Goal: Task Accomplishment & Management: Use online tool/utility

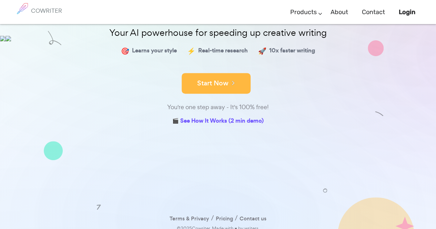
scroll to position [89, 0]
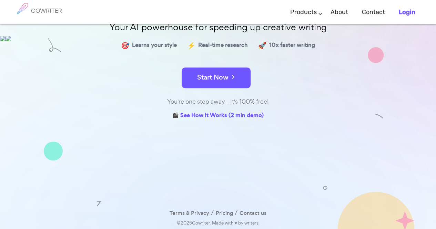
click at [414, 10] on b "Login" at bounding box center [407, 12] width 17 height 8
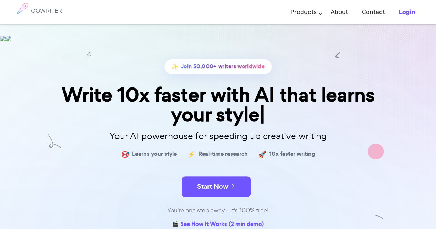
click at [404, 14] on b "Login" at bounding box center [407, 12] width 17 height 8
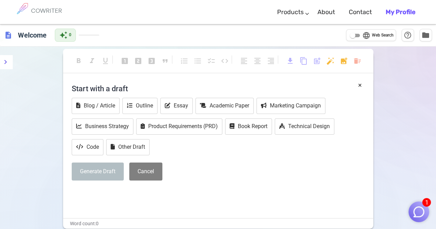
click at [6, 33] on span "description" at bounding box center [8, 35] width 8 height 8
click at [37, 8] on h6 "COWRITER" at bounding box center [46, 11] width 31 height 6
click at [401, 9] on b "My Profile" at bounding box center [401, 12] width 30 height 8
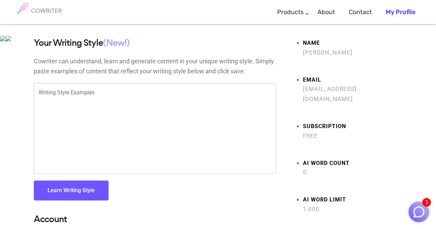
click at [292, 22] on link "Writing" at bounding box center [316, 22] width 93 height 0
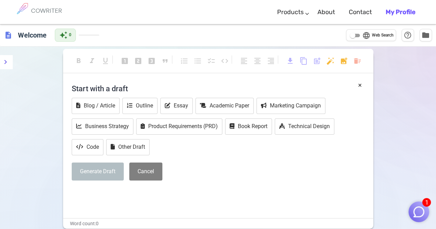
drag, startPoint x: 428, startPoint y: 42, endPoint x: 434, endPoint y: 66, distance: 24.4
click at [11, 65] on div at bounding box center [5, 61] width 11 height 10
click at [428, 36] on span "folder" at bounding box center [426, 35] width 8 height 8
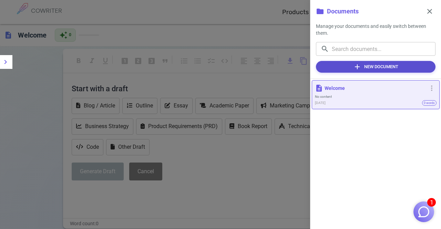
click at [363, 68] on button "add New Document" at bounding box center [376, 67] width 120 height 12
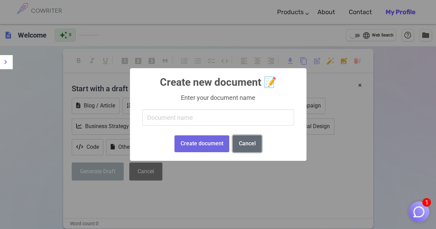
click at [242, 143] on button "Cancel" at bounding box center [247, 143] width 29 height 17
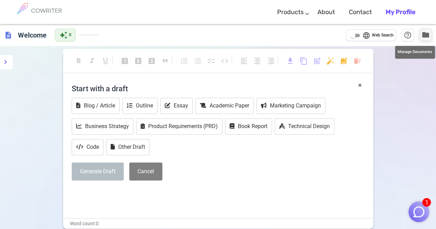
click at [430, 38] on button "folder" at bounding box center [426, 35] width 12 height 12
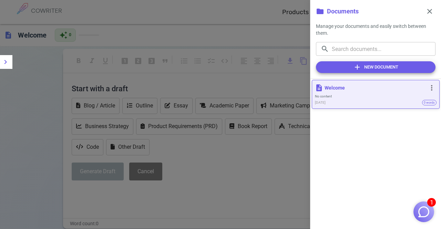
click at [339, 89] on p "Welcome" at bounding box center [375, 87] width 101 height 7
click at [435, 87] on span "more_vert" at bounding box center [432, 88] width 8 height 8
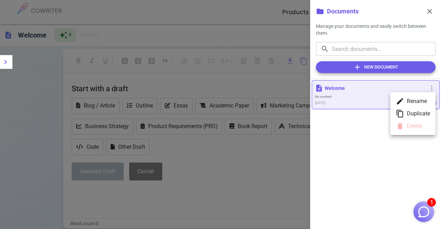
click at [288, 63] on div at bounding box center [220, 114] width 441 height 229
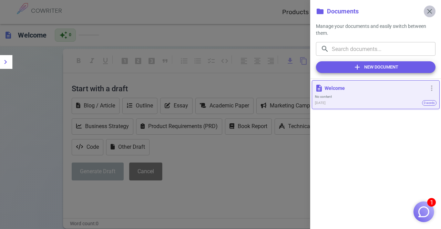
click at [430, 11] on span "close" at bounding box center [430, 11] width 8 height 8
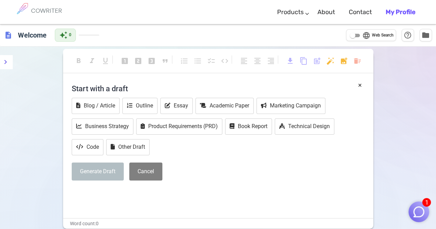
click at [365, 33] on span "language" at bounding box center [366, 35] width 8 height 8
click at [365, 33] on input "language Web Search" at bounding box center [352, 35] width 25 height 8
checkbox input "true"
click at [230, 104] on button "Academic Paper" at bounding box center [224, 106] width 58 height 16
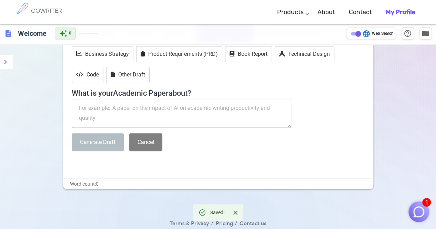
scroll to position [82, 0]
